Goal: Task Accomplishment & Management: Manage account settings

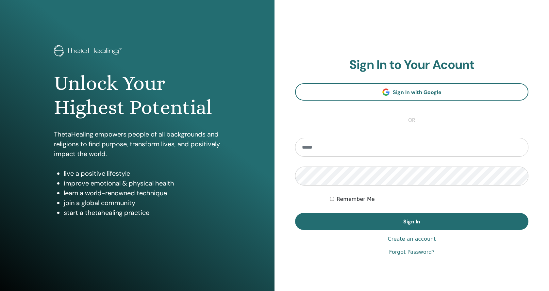
click at [308, 148] on input "email" at bounding box center [411, 147] width 233 height 19
type input "**********"
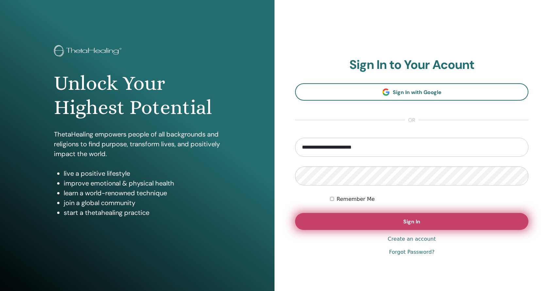
click at [365, 221] on button "Sign In" at bounding box center [411, 221] width 233 height 17
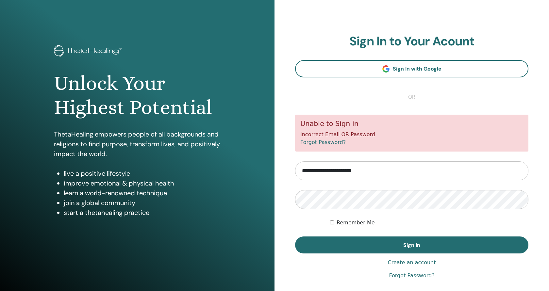
click at [328, 143] on link "Forgot Password?" at bounding box center [322, 142] width 45 height 6
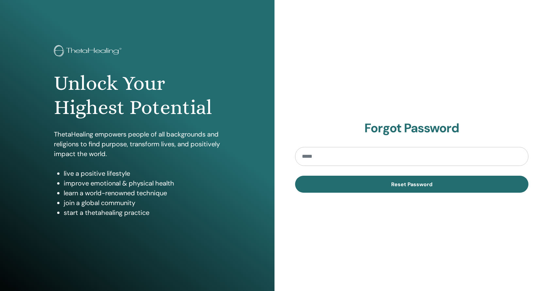
click at [329, 155] on input "email" at bounding box center [411, 156] width 233 height 19
type input "**********"
drag, startPoint x: 380, startPoint y: 154, endPoint x: 384, endPoint y: 160, distance: 7.3
click at [380, 154] on input "**********" at bounding box center [411, 156] width 233 height 19
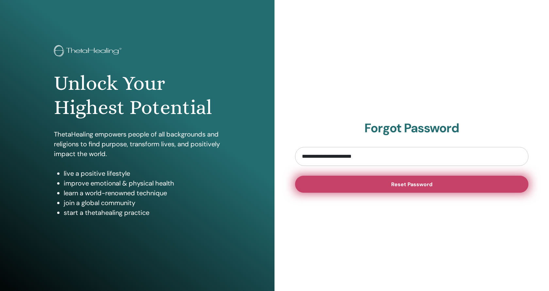
click at [389, 187] on button "Reset Password" at bounding box center [411, 184] width 233 height 17
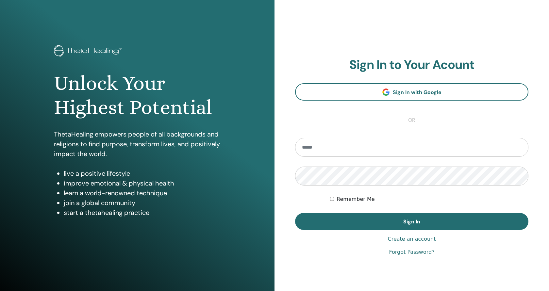
click at [321, 149] on input "email" at bounding box center [411, 147] width 233 height 19
type input "**********"
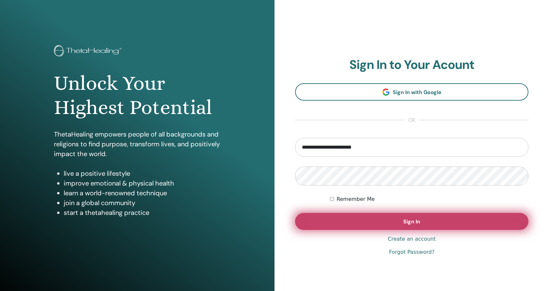
click at [411, 223] on span "Sign In" at bounding box center [411, 221] width 17 height 7
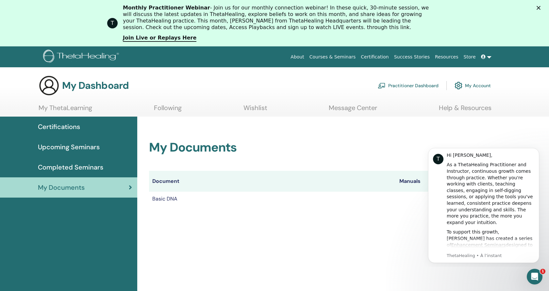
click at [537, 9] on polygon "Fermer" at bounding box center [538, 8] width 4 height 4
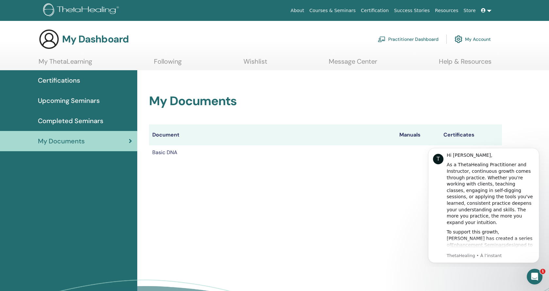
click at [482, 10] on icon at bounding box center [483, 10] width 5 height 5
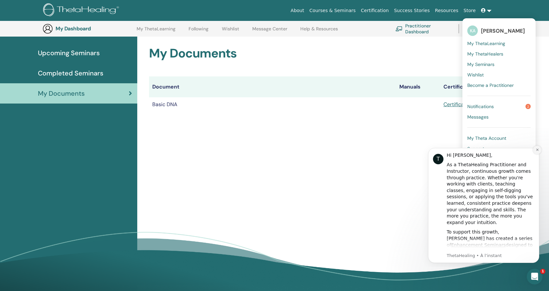
click at [537, 151] on icon "Dismiss notification" at bounding box center [537, 150] width 4 height 4
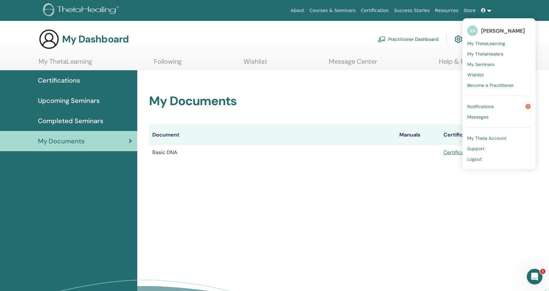
click at [481, 138] on span "My Theta Account" at bounding box center [486, 138] width 39 height 6
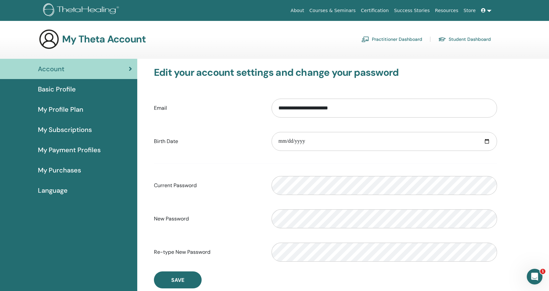
click at [49, 192] on span "Language" at bounding box center [53, 191] width 30 height 10
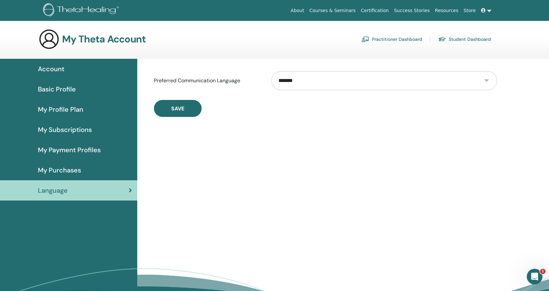
select select "***"
click at [173, 108] on span "Save" at bounding box center [177, 108] width 13 height 7
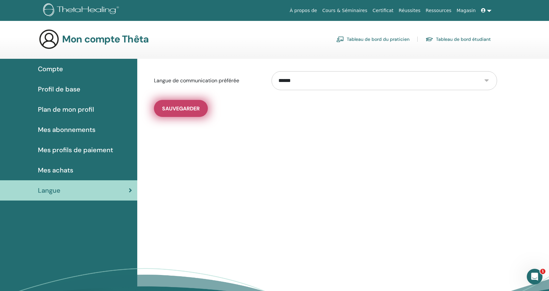
click at [188, 108] on span "sauvegarder" at bounding box center [181, 108] width 38 height 7
click at [58, 70] on span "Compte" at bounding box center [50, 69] width 25 height 10
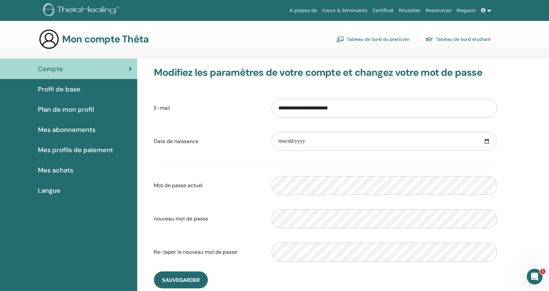
click at [66, 88] on span "Profil de base" at bounding box center [59, 89] width 42 height 10
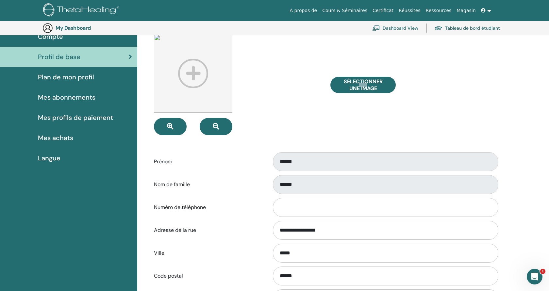
scroll to position [46, 0]
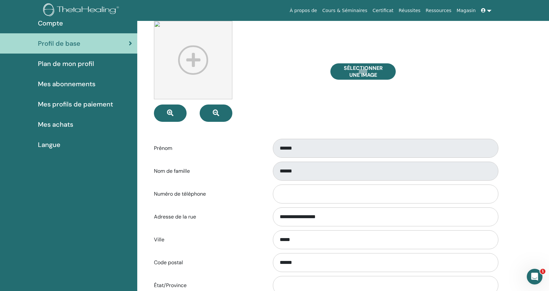
click at [65, 124] on span "Mes achats" at bounding box center [55, 125] width 35 height 10
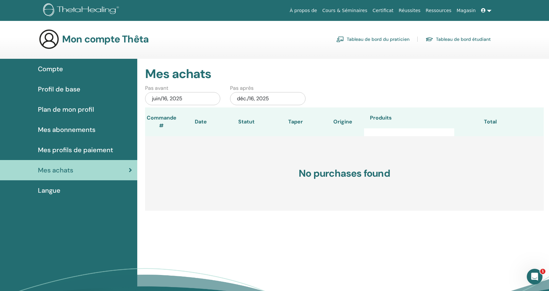
click at [61, 67] on span "Compte" at bounding box center [50, 69] width 25 height 10
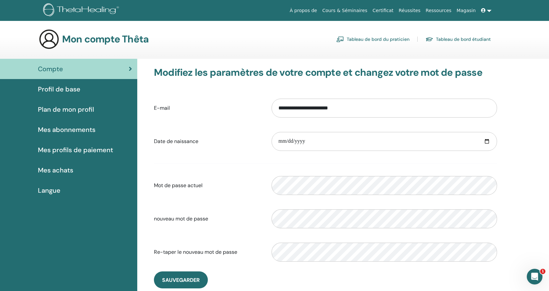
click at [459, 40] on link "Tableau de bord étudiant" at bounding box center [457, 39] width 65 height 10
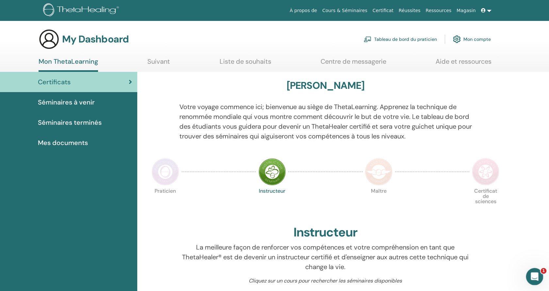
click at [534, 276] on icon "Ouvrir le Messenger Intercom" at bounding box center [533, 275] width 5 height 5
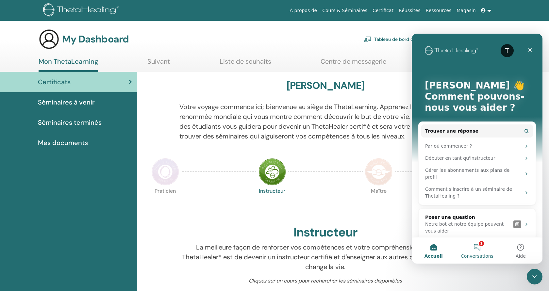
click at [479, 245] on button "1 Conversations" at bounding box center [476, 250] width 43 height 26
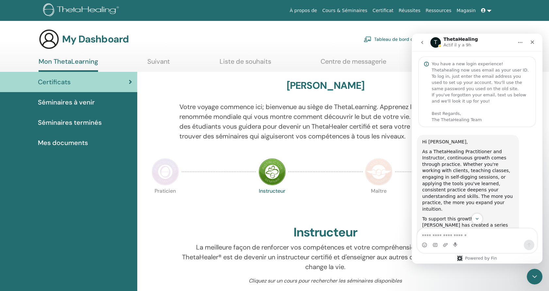
click at [519, 42] on icon "Accueil" at bounding box center [520, 42] width 4 height 1
click at [188, 32] on div "My Dashboard Tableau de bord du praticien Mon compte" at bounding box center [265, 39] width 452 height 21
click at [534, 43] on icon "Fermer" at bounding box center [531, 42] width 5 height 5
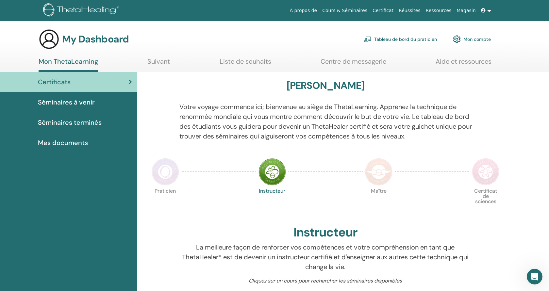
click at [421, 39] on link "Tableau de bord du praticien" at bounding box center [400, 39] width 73 height 14
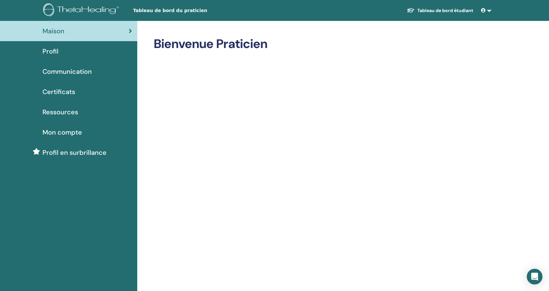
click at [63, 93] on span "Certificats" at bounding box center [58, 92] width 33 height 10
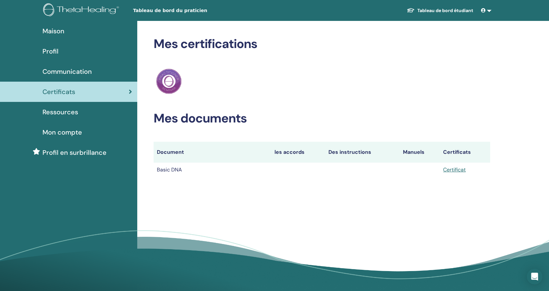
click at [457, 169] on link "Certificat" at bounding box center [454, 169] width 23 height 7
click at [69, 73] on span "Communication" at bounding box center [66, 72] width 49 height 10
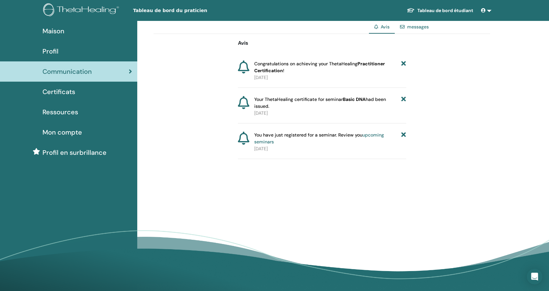
click at [313, 137] on span "You have just registered for a seminar. Review you upcoming seminars" at bounding box center [327, 139] width 147 height 14
click at [304, 107] on span "Your ThetaHealing certificate for seminar Basic DNA had been issued." at bounding box center [327, 103] width 147 height 14
click at [429, 27] on div "messages" at bounding box center [414, 27] width 39 height 12
click at [414, 27] on link "messages" at bounding box center [418, 27] width 22 height 6
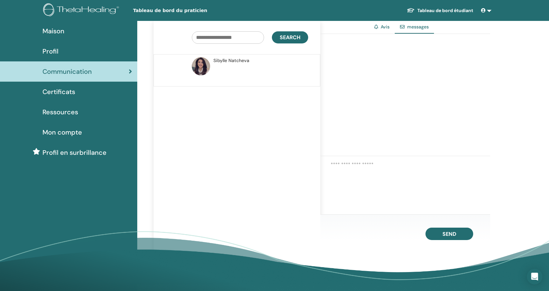
click at [55, 51] on span "Profil" at bounding box center [50, 51] width 16 height 10
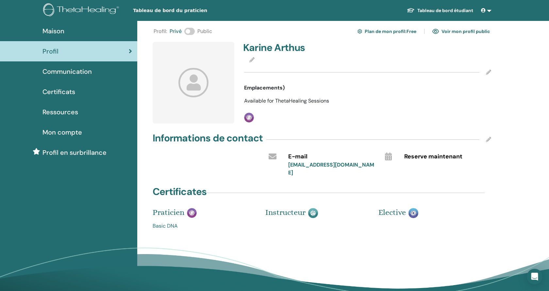
click at [61, 33] on span "Maison" at bounding box center [53, 31] width 22 height 10
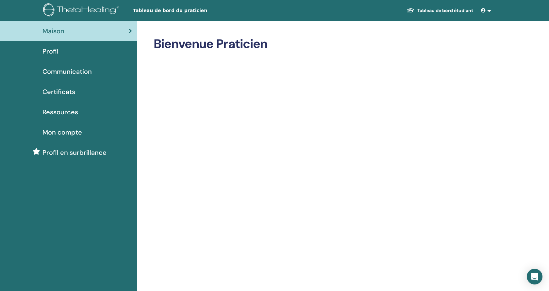
click at [60, 130] on span "Mon compte" at bounding box center [62, 132] width 40 height 10
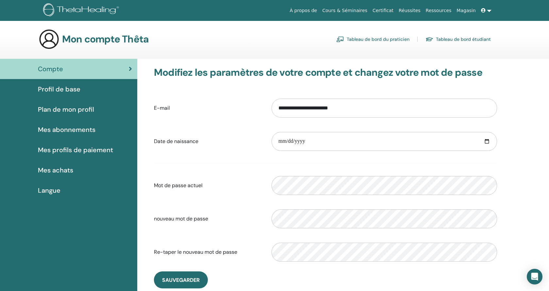
click at [56, 87] on span "Profil de base" at bounding box center [59, 89] width 42 height 10
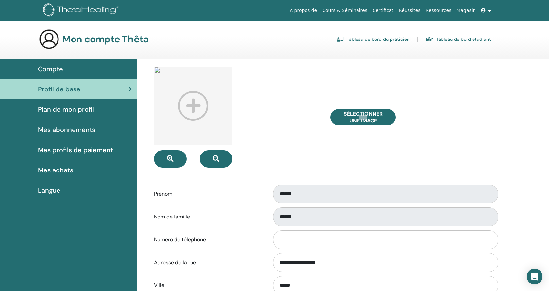
click at [375, 38] on link "Tableau de bord du praticien" at bounding box center [372, 39] width 73 height 10
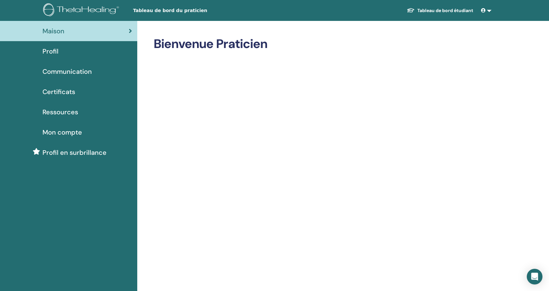
click at [439, 10] on link "Tableau de bord étudiant" at bounding box center [439, 11] width 77 height 12
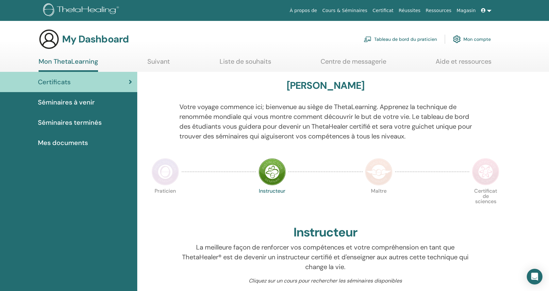
click at [72, 104] on span "Séminaires à venir" at bounding box center [66, 102] width 57 height 10
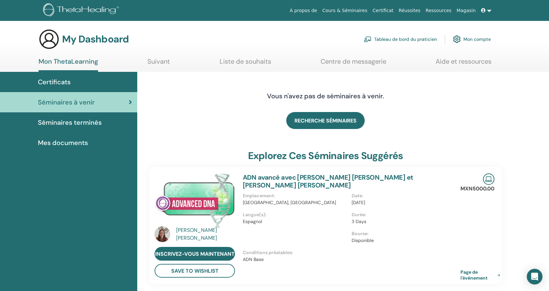
click at [76, 125] on span "Séminaires terminés" at bounding box center [70, 123] width 64 height 10
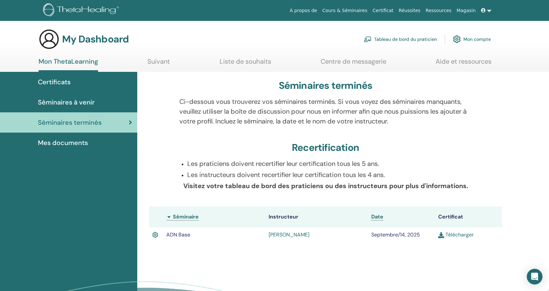
click at [280, 237] on link "Sibylle Natcheva" at bounding box center [288, 234] width 41 height 7
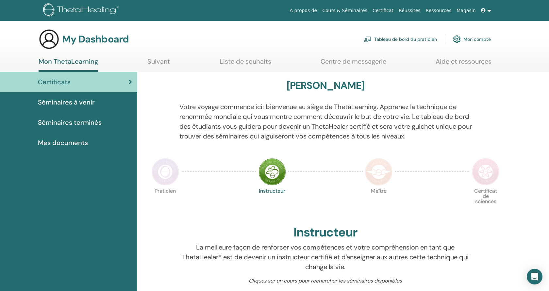
click at [342, 9] on link "Cours & Séminaires" at bounding box center [344, 11] width 50 height 12
